Goal: Task Accomplishment & Management: Complete application form

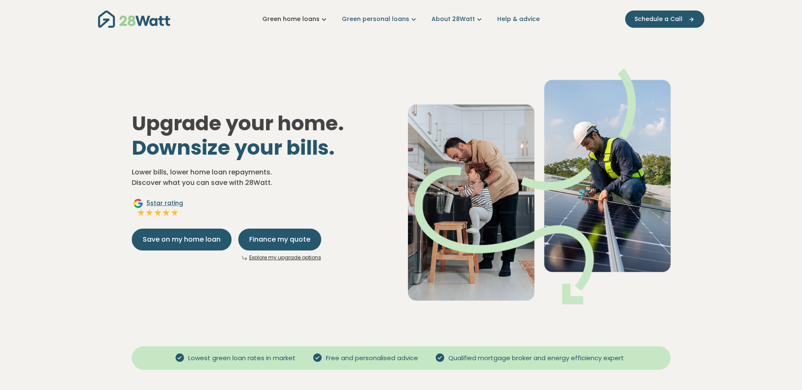
click at [296, 17] on link "Green home loans" at bounding box center [295, 19] width 66 height 9
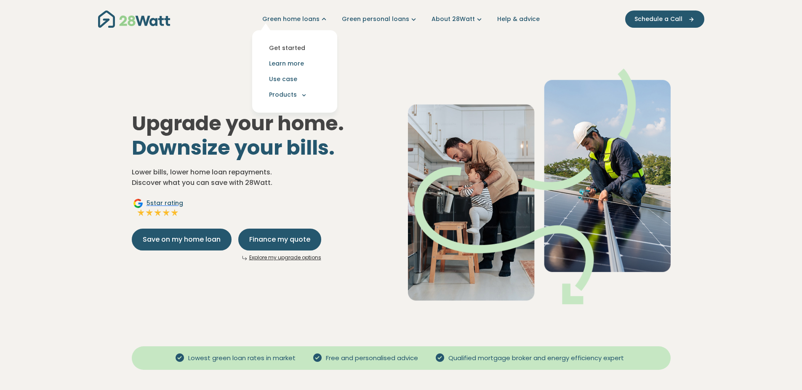
click at [297, 50] on link "Get started" at bounding box center [295, 48] width 72 height 16
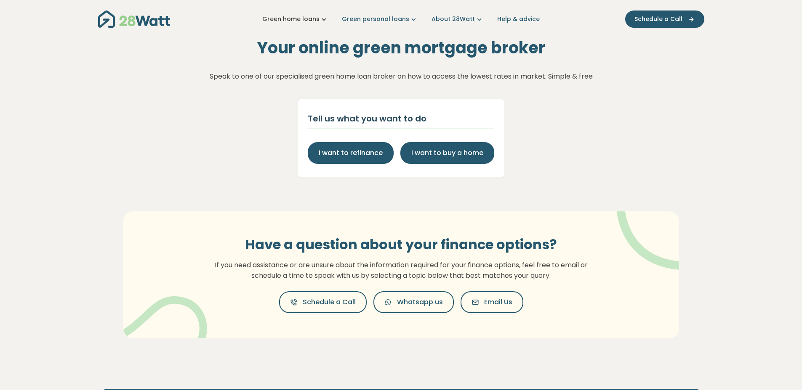
click at [311, 19] on link "Green home loans" at bounding box center [295, 19] width 66 height 9
click at [239, 170] on div "Your online green mortgage broker Speak to one of our specialised green home lo…" at bounding box center [401, 108] width 802 height 140
click at [305, 17] on link "Green home loans" at bounding box center [295, 19] width 66 height 9
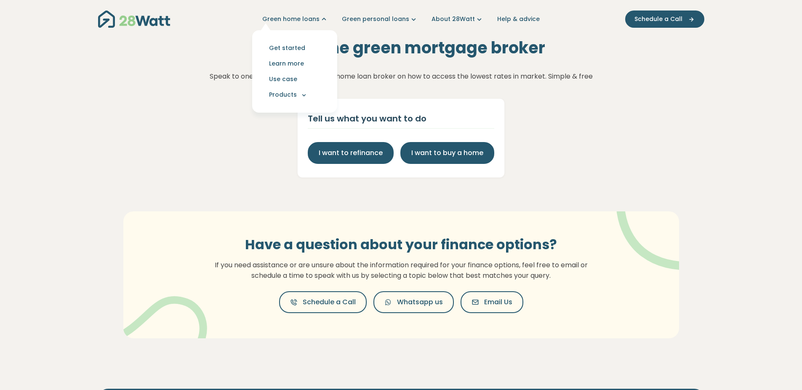
click at [603, 128] on div "Your online green mortgage broker Speak to one of our specialised green home lo…" at bounding box center [401, 108] width 802 height 140
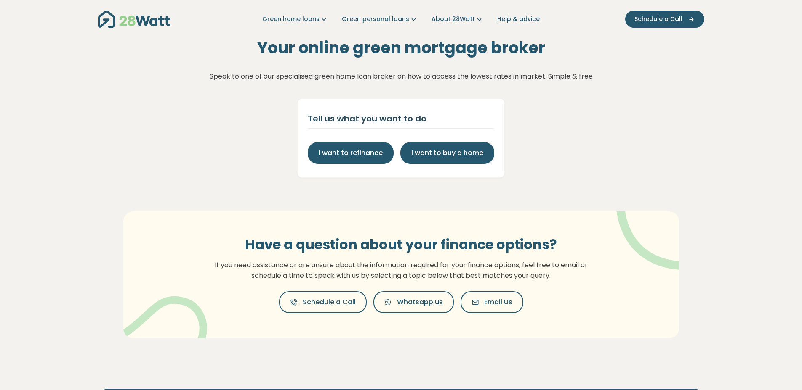
click at [151, 20] on img "Main navigation" at bounding box center [134, 19] width 72 height 17
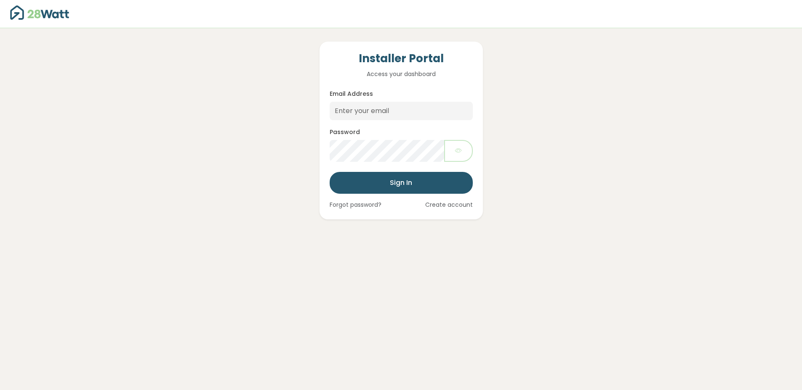
click at [449, 201] on link "Create account" at bounding box center [449, 205] width 48 height 9
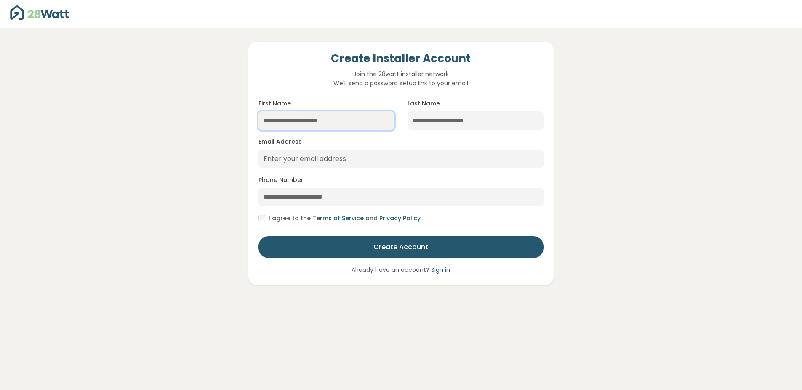
click at [340, 114] on input "First Name" at bounding box center [326, 120] width 136 height 19
type input "*****"
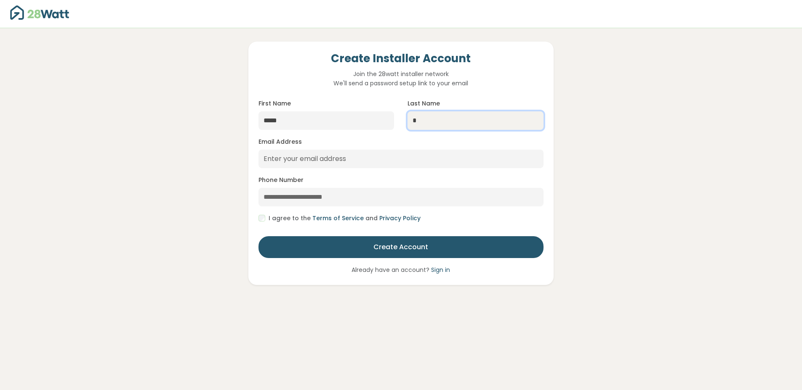
type input "*"
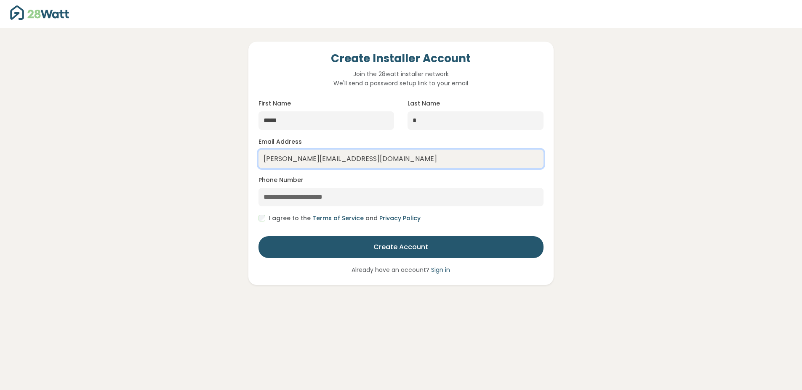
type input "[PERSON_NAME][EMAIL_ADDRESS][DOMAIN_NAME]"
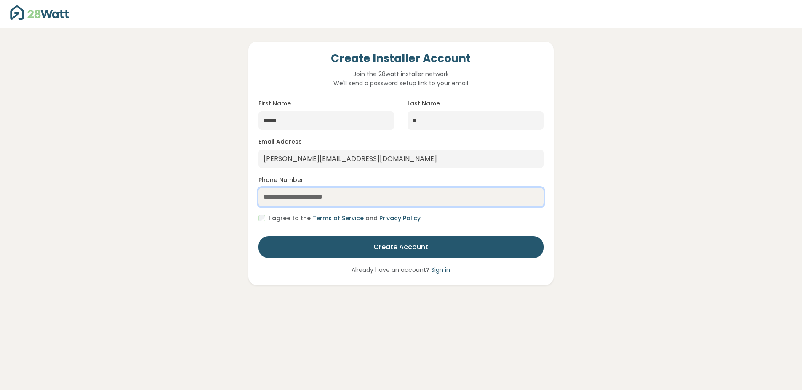
type input "*"
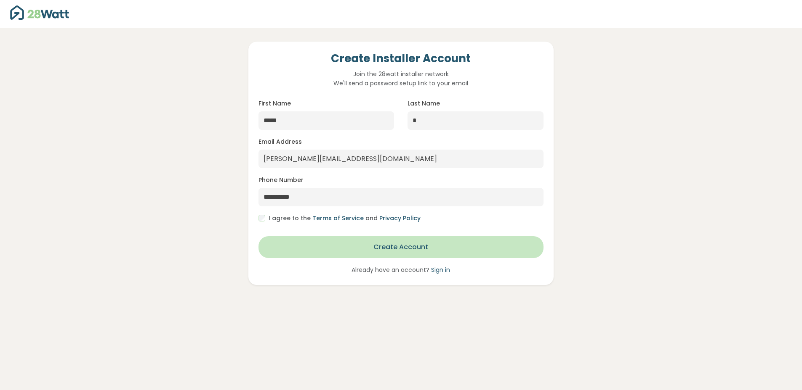
click at [319, 244] on button "Create Account" at bounding box center [400, 247] width 285 height 22
type input "**********"
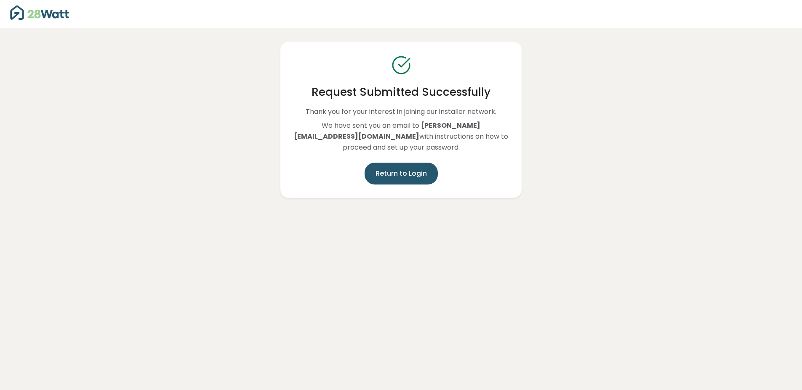
click at [398, 167] on button "Return to Login" at bounding box center [400, 174] width 73 height 22
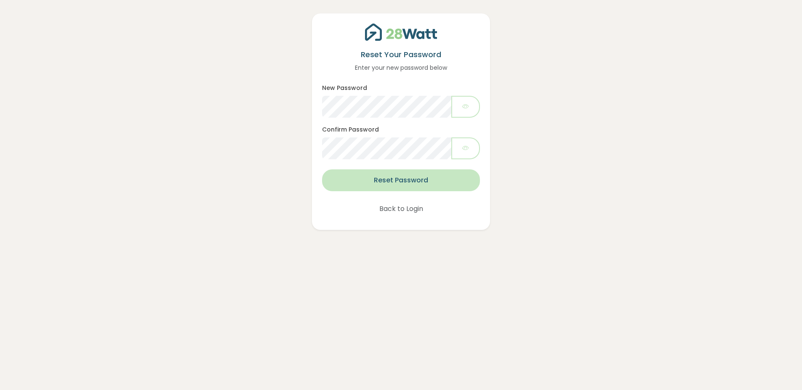
click at [376, 177] on button "Reset Password" at bounding box center [400, 181] width 157 height 22
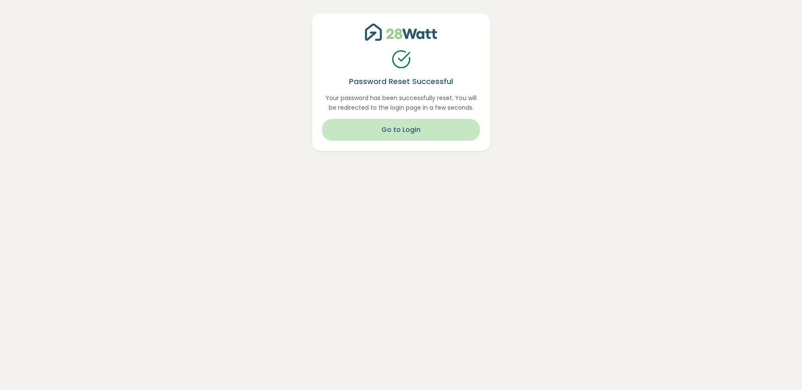
click at [450, 129] on button "Go to Login" at bounding box center [400, 130] width 157 height 22
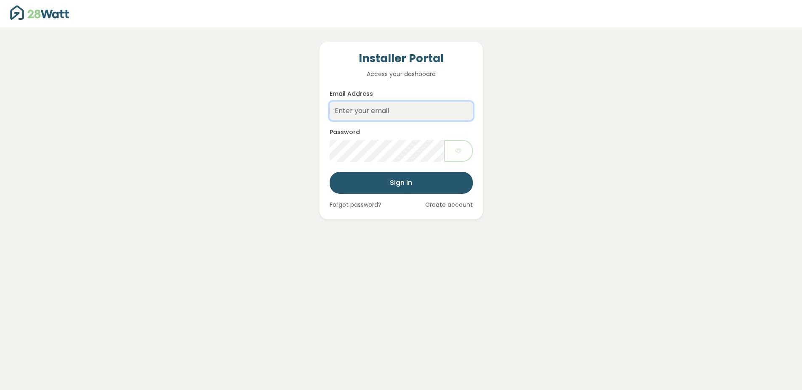
click at [392, 114] on input "Email Address" at bounding box center [400, 111] width 143 height 19
type input "harry@eiffelenergy.com.au"
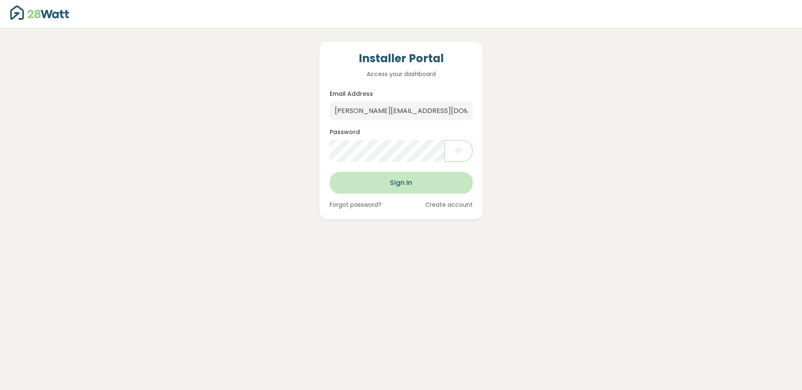
click at [400, 187] on button "Sign In" at bounding box center [400, 183] width 143 height 22
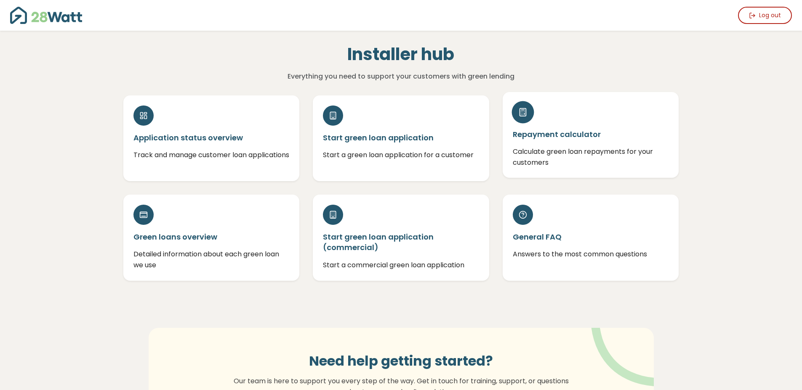
click at [539, 138] on h5 "Repayment calculator" at bounding box center [590, 134] width 156 height 11
click at [411, 142] on div "Start green loan application Start a green loan application for a customer" at bounding box center [401, 135] width 176 height 86
click at [396, 133] on h5 "Start green loan application" at bounding box center [401, 134] width 156 height 11
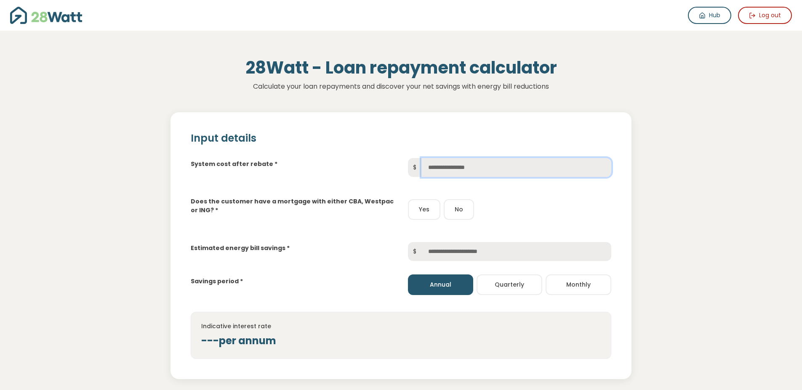
click at [518, 165] on input "text" at bounding box center [516, 167] width 190 height 19
type input "******"
click at [374, 232] on div "Estimated energy bill savings * $" at bounding box center [401, 245] width 434 height 32
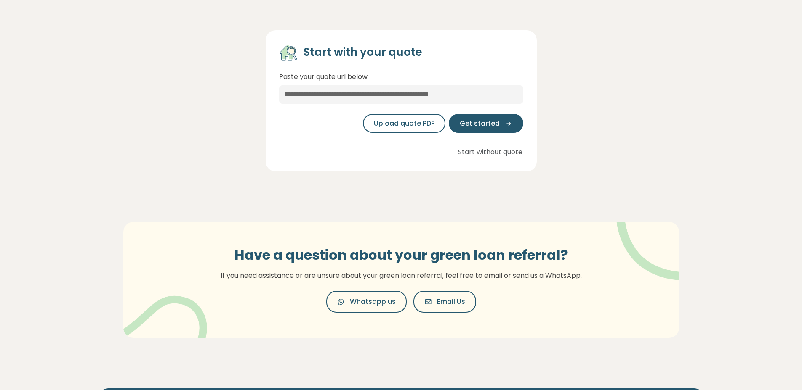
scroll to position [94, 0]
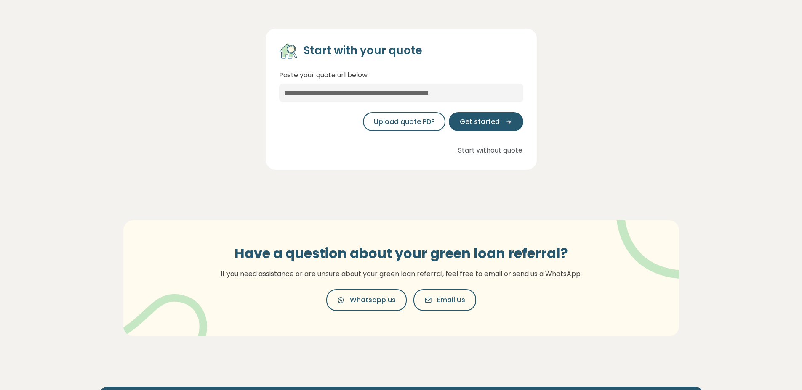
click at [493, 151] on button "Start without quote" at bounding box center [490, 151] width 66 height 12
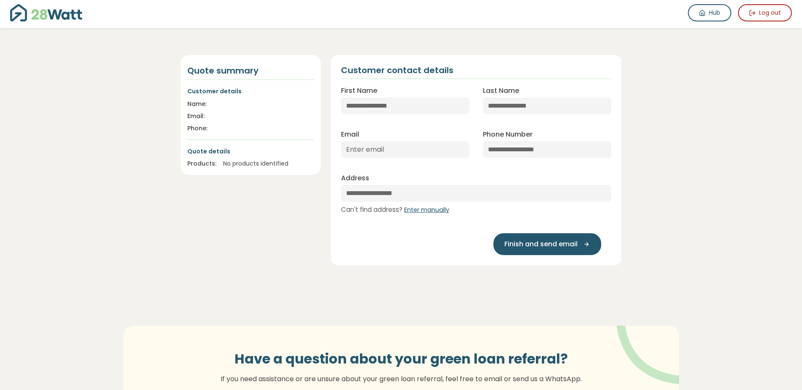
scroll to position [0, 0]
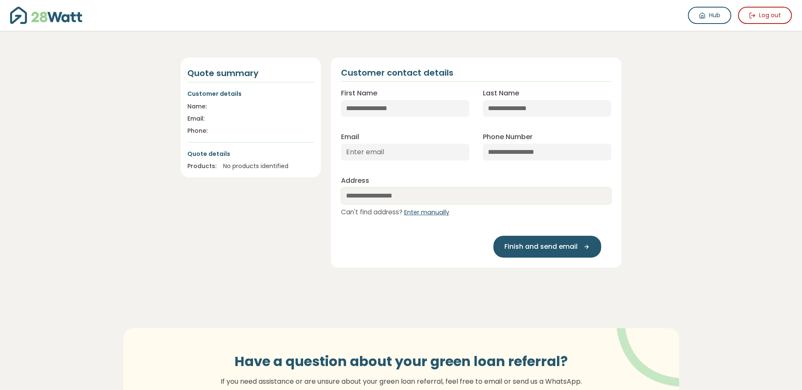
click at [428, 194] on input "text" at bounding box center [476, 196] width 271 height 17
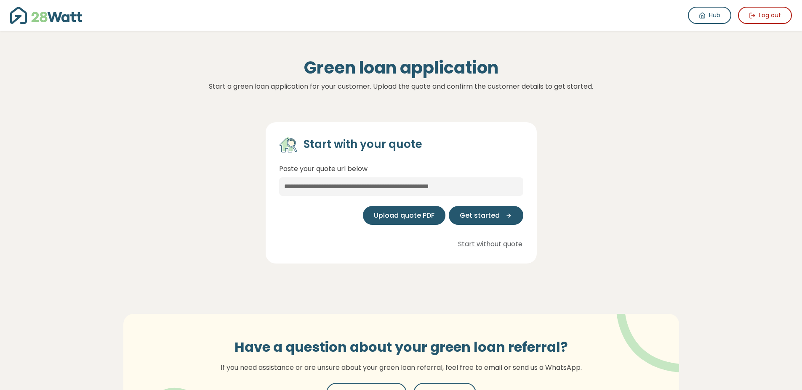
click at [417, 218] on span "Upload quote PDF" at bounding box center [404, 216] width 61 height 10
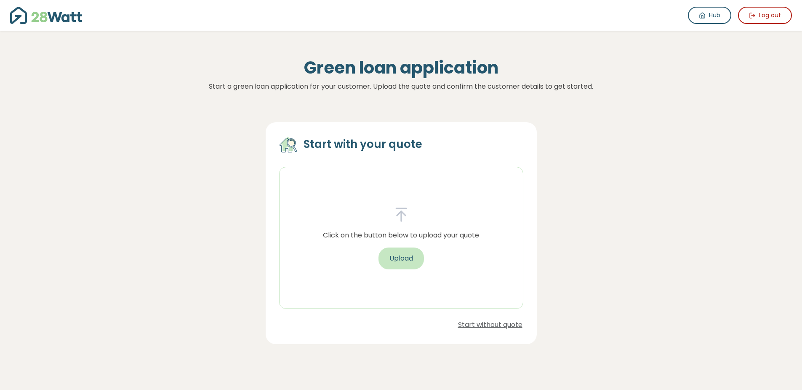
click at [398, 264] on button "Upload" at bounding box center [400, 259] width 45 height 22
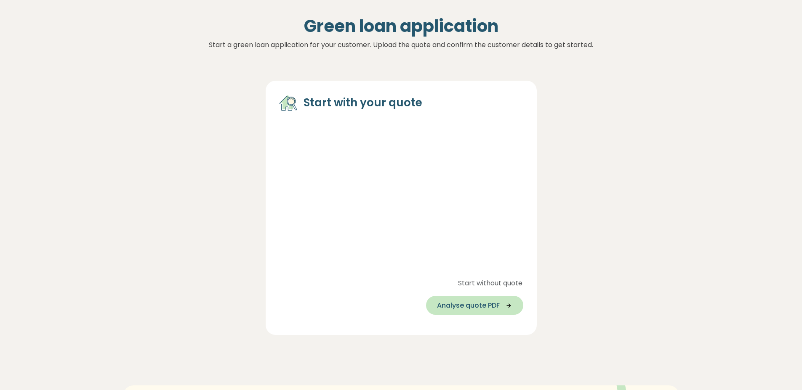
scroll to position [48, 0]
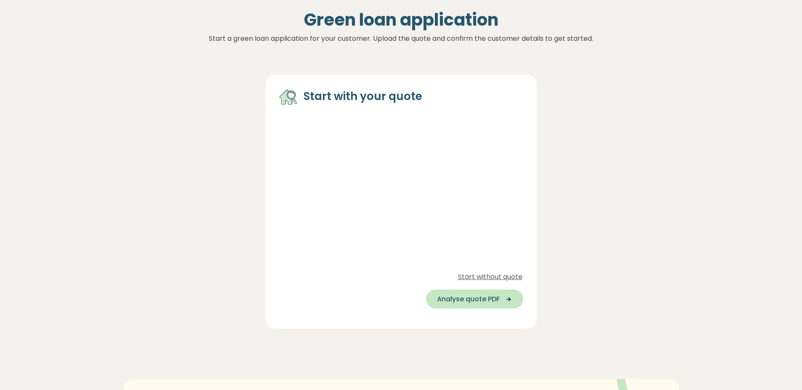
click at [462, 305] on button "Analyse quote PDF" at bounding box center [474, 299] width 97 height 19
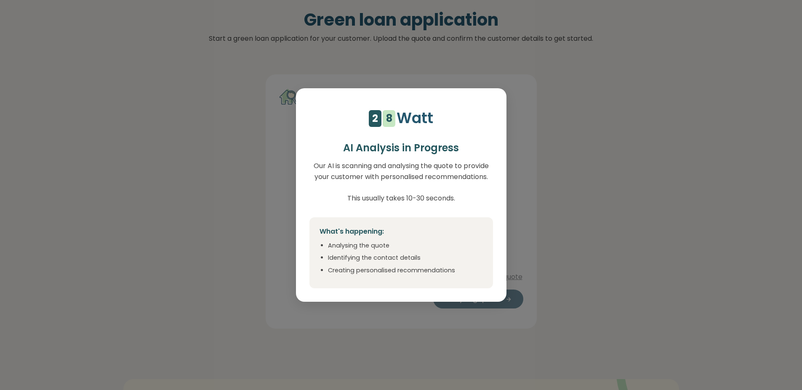
select select "***"
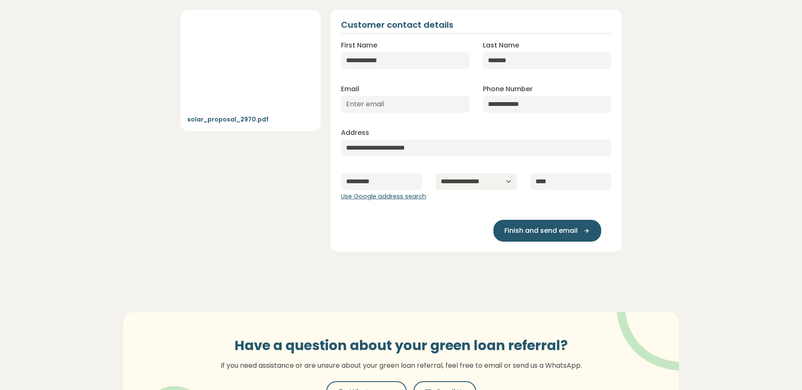
scroll to position [0, 0]
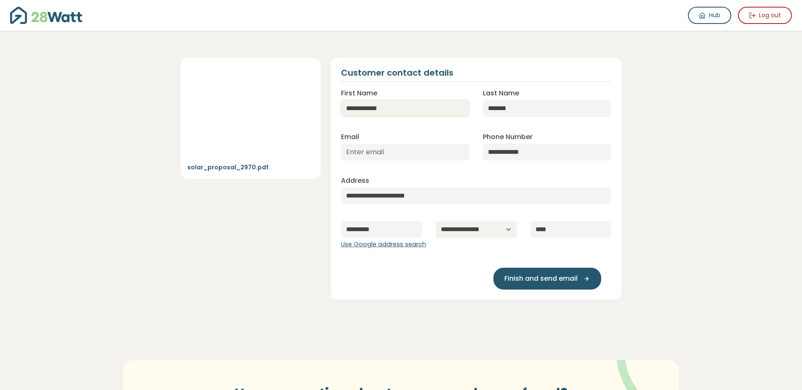
click at [362, 106] on input "**********" at bounding box center [405, 108] width 128 height 17
click at [398, 158] on input "Email" at bounding box center [405, 152] width 128 height 17
paste input "Mursaljani9@gmail.com"
type input "Mursaljani9@gmail.com"
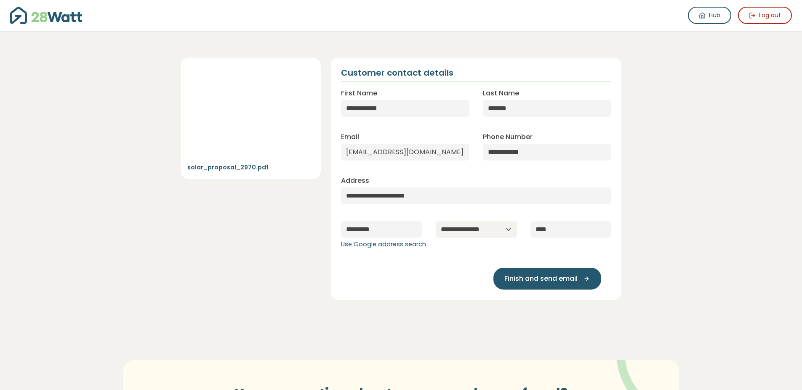
click at [524, 176] on div "**********" at bounding box center [476, 213] width 271 height 74
click at [528, 277] on span "Finish and send email" at bounding box center [540, 279] width 73 height 10
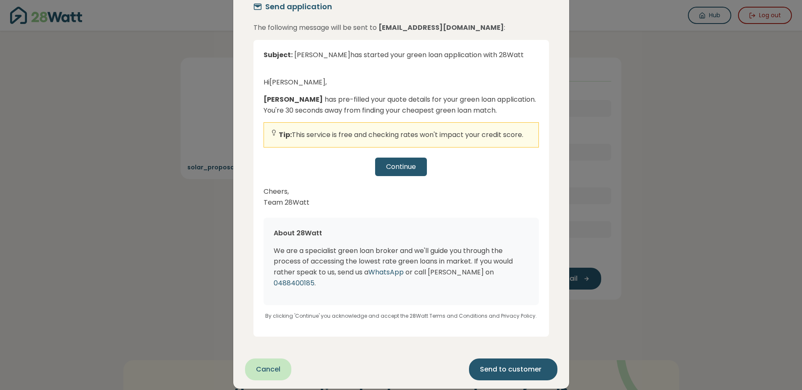
scroll to position [25, 0]
click at [497, 364] on span "Send to customer" at bounding box center [510, 369] width 61 height 10
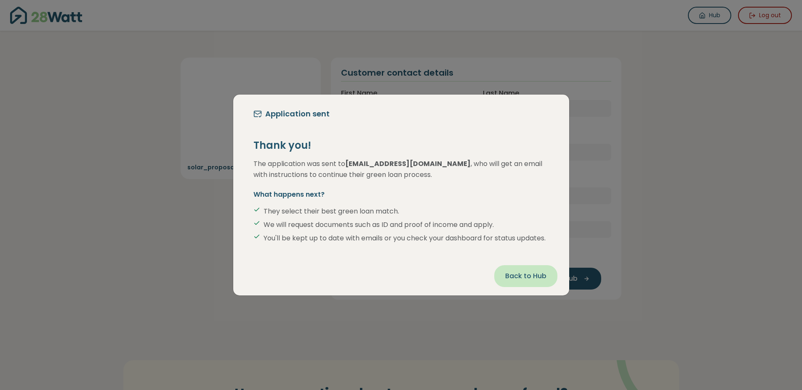
click at [528, 281] on span "Back to Hub" at bounding box center [525, 276] width 41 height 10
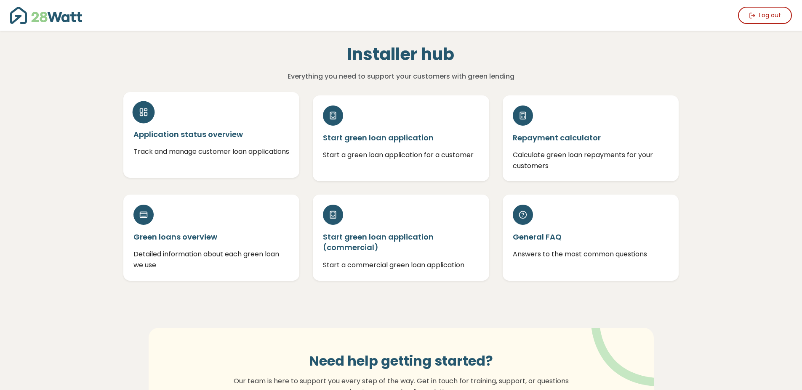
click at [181, 152] on p "Track and manage customer loan applications" at bounding box center [211, 151] width 156 height 11
